Goal: Book appointment/travel/reservation

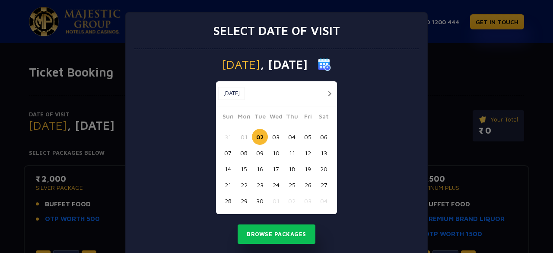
click at [253, 132] on button "02" at bounding box center [260, 137] width 16 height 16
click at [258, 134] on button "02" at bounding box center [260, 137] width 16 height 16
click at [277, 236] on button "Browse Packages" at bounding box center [276, 234] width 78 height 20
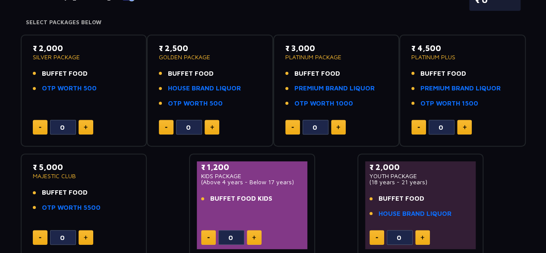
scroll to position [130, 0]
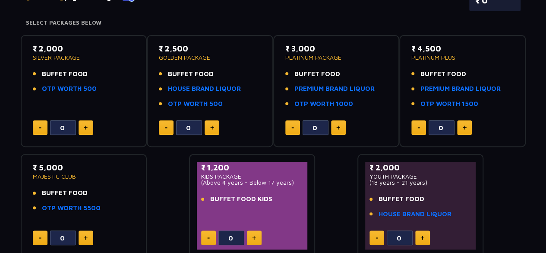
click at [66, 190] on span "BUFFET FOOD" at bounding box center [65, 193] width 46 height 10
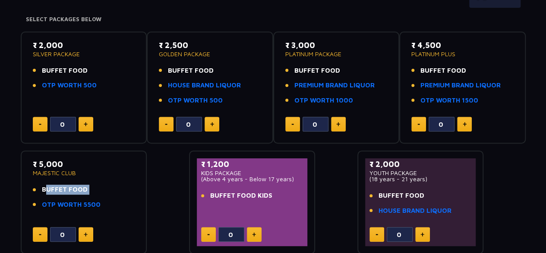
scroll to position [134, 0]
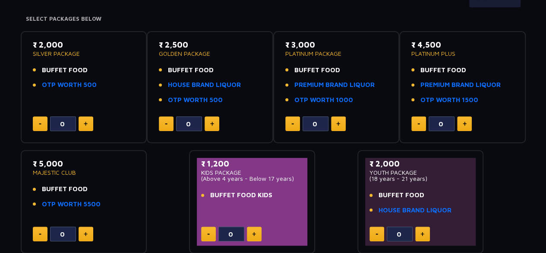
click at [35, 169] on p "MAJESTIC CLUB" at bounding box center [84, 172] width 102 height 6
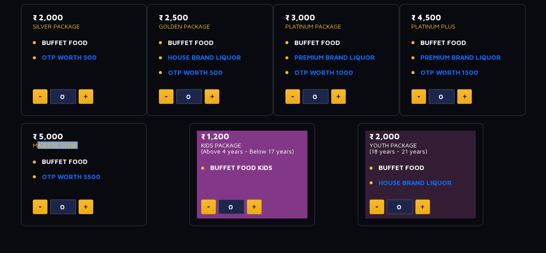
scroll to position [160, 0]
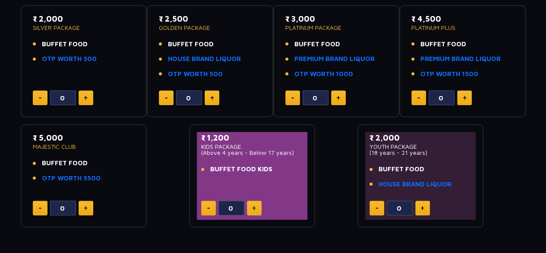
click at [329, 144] on div "₹ 2,000 SILVER PACKAGE BUFFET FOOD OTP WORTH 500 0 ₹ 2,500 GOLDEN PACKAGE BUFFE…" at bounding box center [273, 112] width 505 height 229
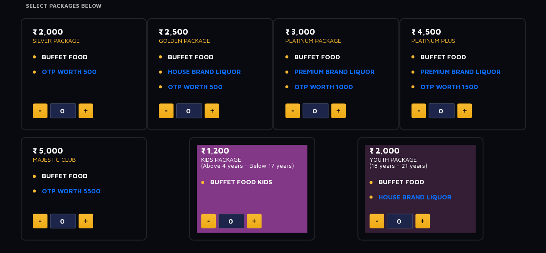
scroll to position [147, 0]
drag, startPoint x: 329, startPoint y: 144, endPoint x: 165, endPoint y: 179, distance: 168.3
click at [165, 179] on div "₹ 2,000 SILVER PACKAGE BUFFET FOOD OTP WORTH 500 0 ₹ 2,500 GOLDEN PACKAGE BUFFE…" at bounding box center [273, 125] width 505 height 229
click at [435, 70] on link "PREMIUM BRAND LIQUOR" at bounding box center [461, 72] width 80 height 10
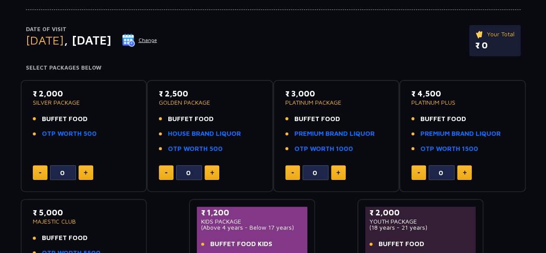
scroll to position [87, 0]
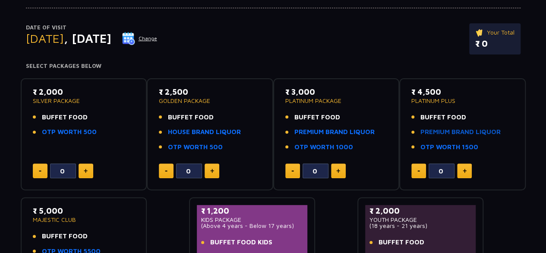
click at [459, 131] on link "PREMIUM BRAND LIQUOR" at bounding box center [461, 132] width 80 height 10
click at [322, 101] on p "PLATINUM PACKAGE" at bounding box center [336, 101] width 102 height 6
click at [434, 101] on p "PLATINUM PLUS" at bounding box center [462, 101] width 102 height 6
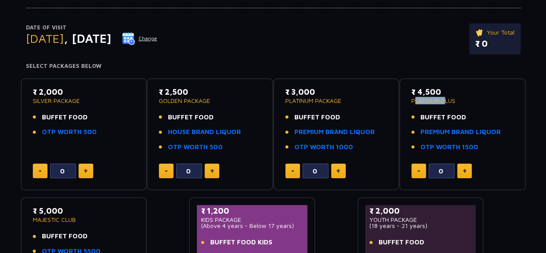
click at [434, 101] on p "PLATINUM PLUS" at bounding box center [462, 101] width 102 height 6
click at [318, 100] on p "PLATINUM PACKAGE" at bounding box center [336, 101] width 102 height 6
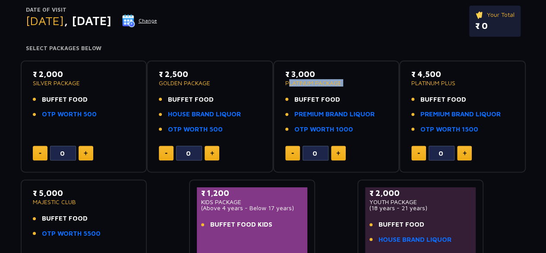
scroll to position [105, 0]
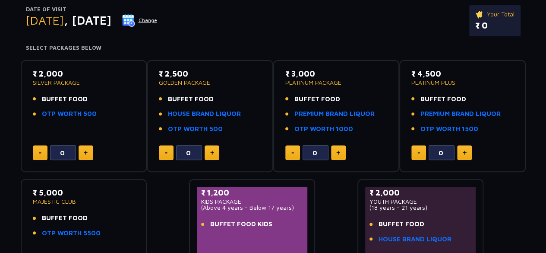
click at [318, 100] on span "BUFFET FOOD" at bounding box center [317, 99] width 46 height 10
click at [323, 99] on span "BUFFET FOOD" at bounding box center [317, 99] width 46 height 10
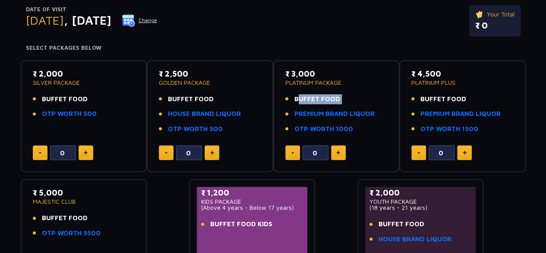
click at [323, 99] on span "BUFFET FOOD" at bounding box center [317, 99] width 46 height 10
click at [350, 96] on li "BUFFET FOOD" at bounding box center [336, 99] width 102 height 10
click at [48, 193] on p "₹ 5,000" at bounding box center [84, 193] width 102 height 12
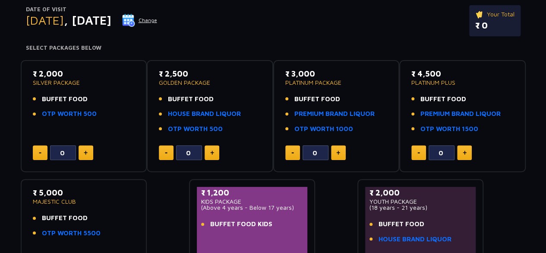
click at [49, 81] on p "SILVER PACKAGE" at bounding box center [84, 82] width 102 height 6
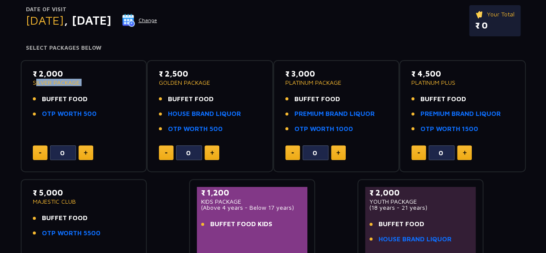
click at [49, 81] on p "SILVER PACKAGE" at bounding box center [84, 82] width 102 height 6
click at [305, 73] on p "₹ 3,000" at bounding box center [336, 74] width 102 height 12
click at [326, 75] on p "₹ 3,000" at bounding box center [336, 74] width 102 height 12
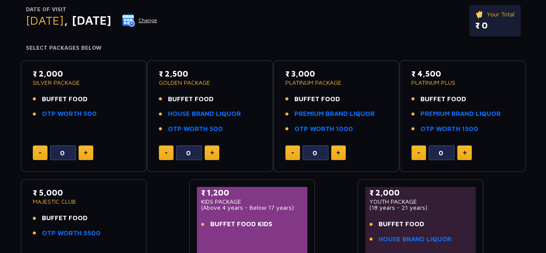
click at [326, 75] on p "₹ 3,000" at bounding box center [336, 74] width 102 height 12
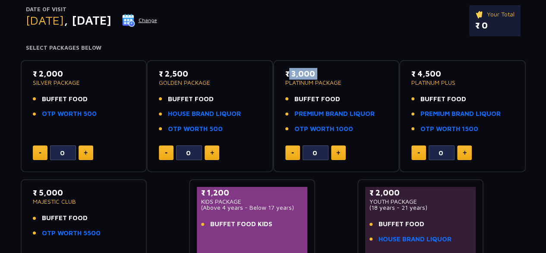
click at [326, 75] on p "₹ 3,000" at bounding box center [336, 74] width 102 height 12
click at [46, 193] on p "₹ 5,000" at bounding box center [84, 193] width 102 height 12
click at [199, 110] on link "HOUSE BRAND LIQUOR" at bounding box center [204, 114] width 73 height 10
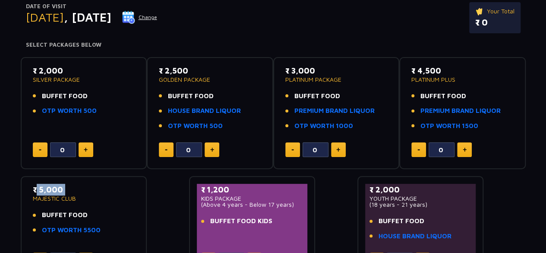
scroll to position [107, 0]
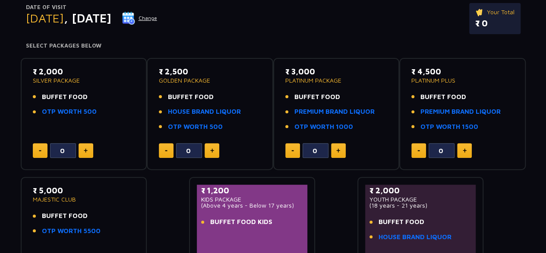
click at [303, 95] on span "BUFFET FOOD" at bounding box center [317, 97] width 46 height 10
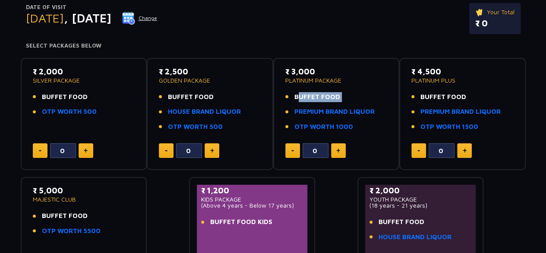
click at [303, 95] on span "BUFFET FOOD" at bounding box center [317, 97] width 46 height 10
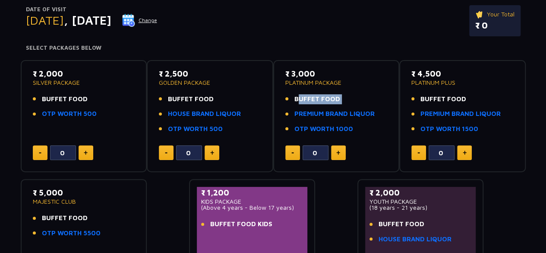
scroll to position [104, 0]
